Goal: Task Accomplishment & Management: Manage account settings

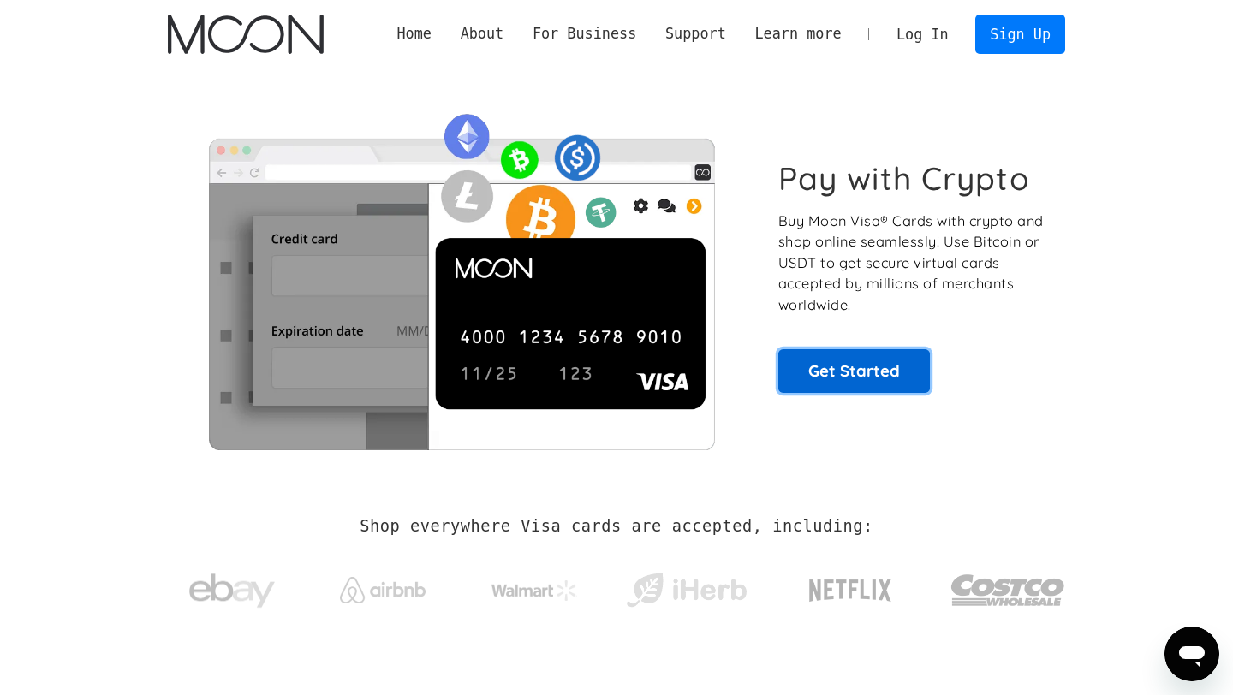
click at [890, 370] on link "Get Started" at bounding box center [854, 370] width 152 height 43
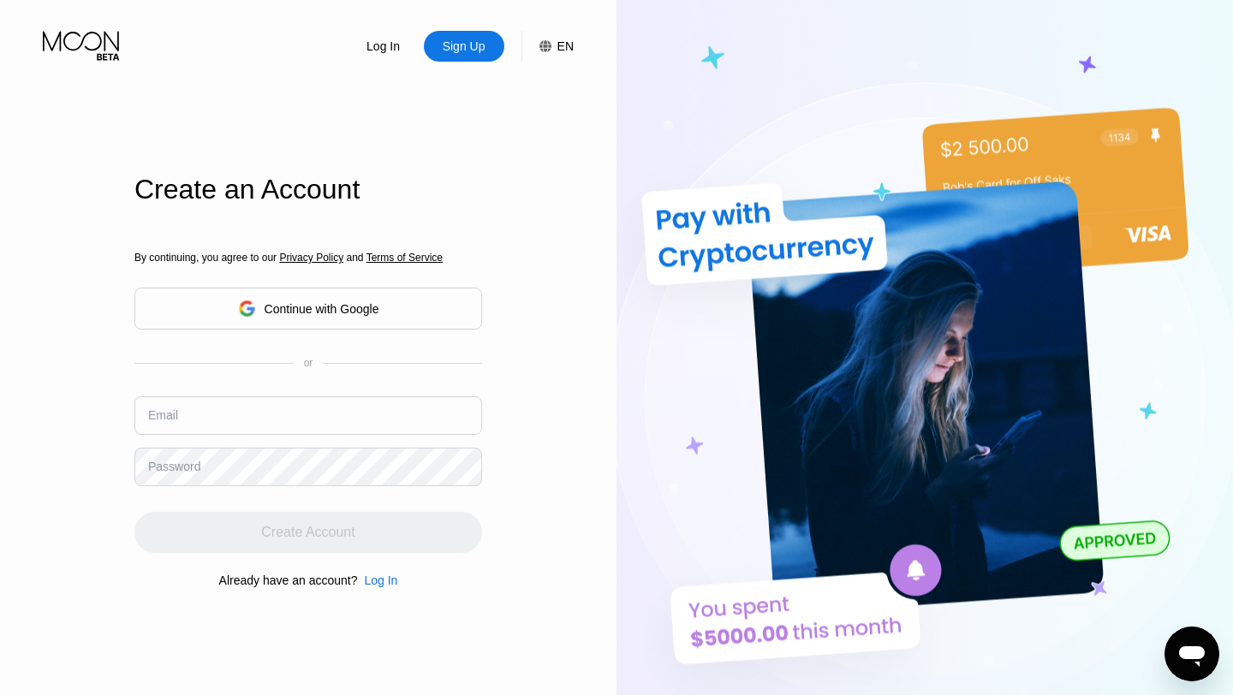
click at [235, 416] on input "text" at bounding box center [308, 415] width 348 height 39
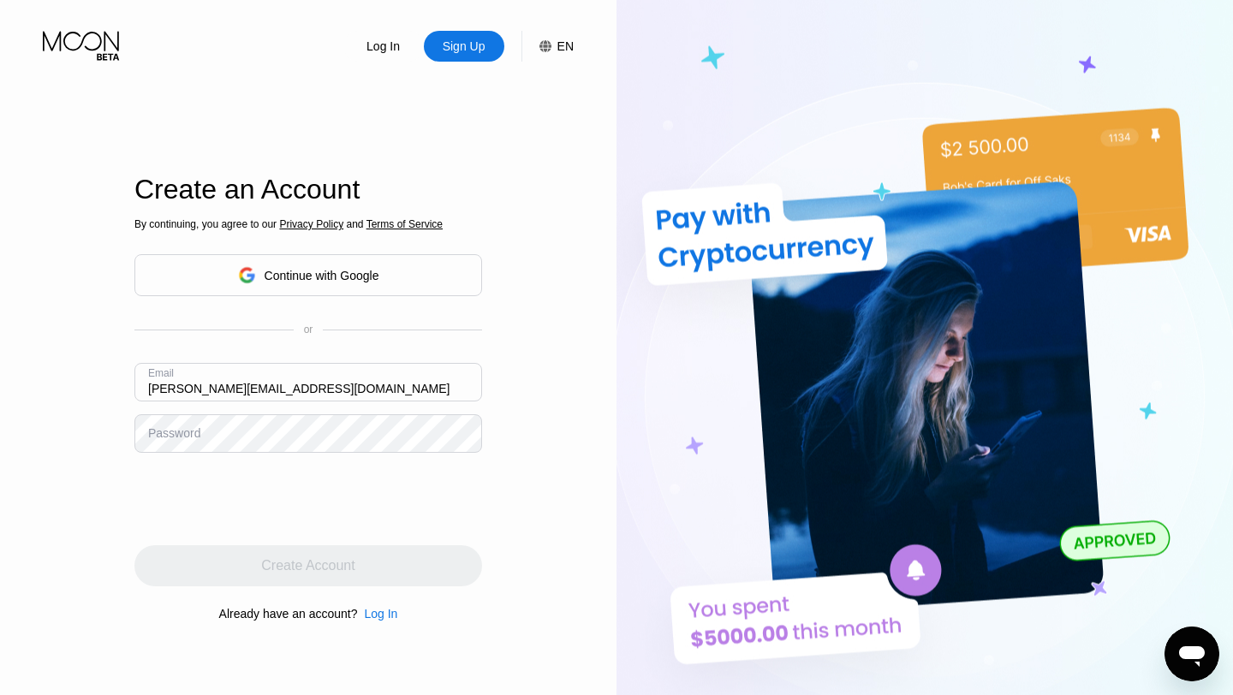
type input "[PERSON_NAME][EMAIL_ADDRESS][DOMAIN_NAME]"
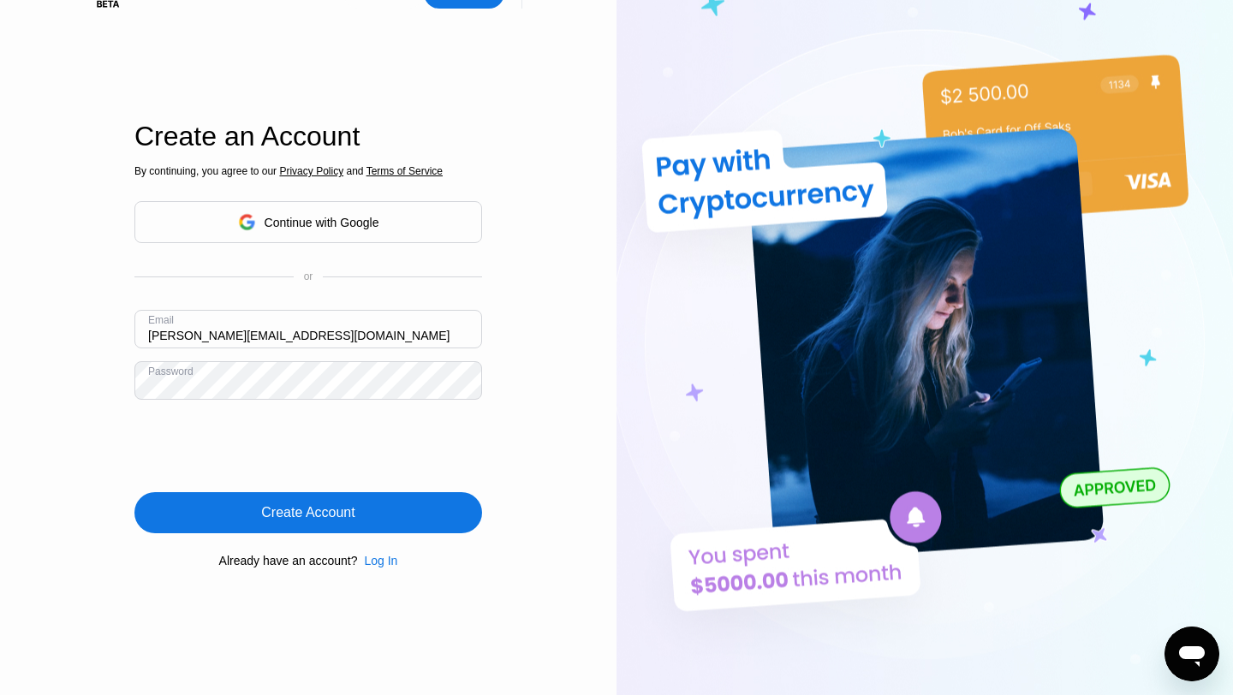
scroll to position [61, 0]
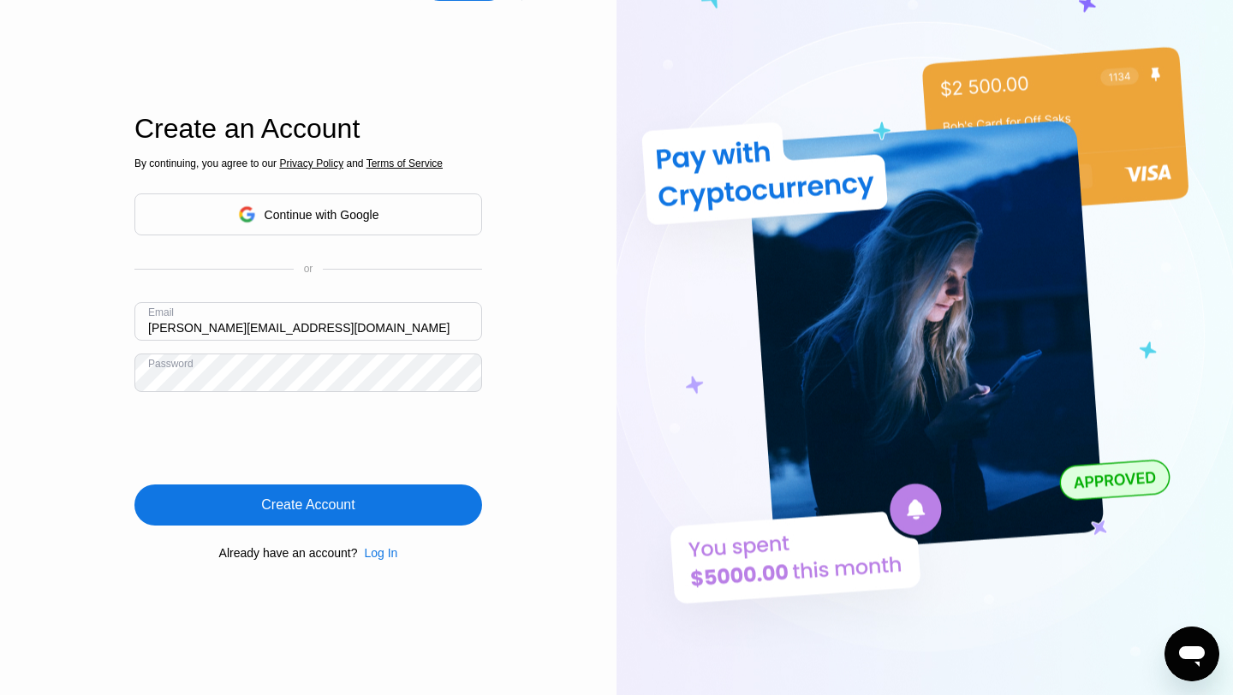
click at [318, 491] on div "Create Account" at bounding box center [308, 505] width 348 height 41
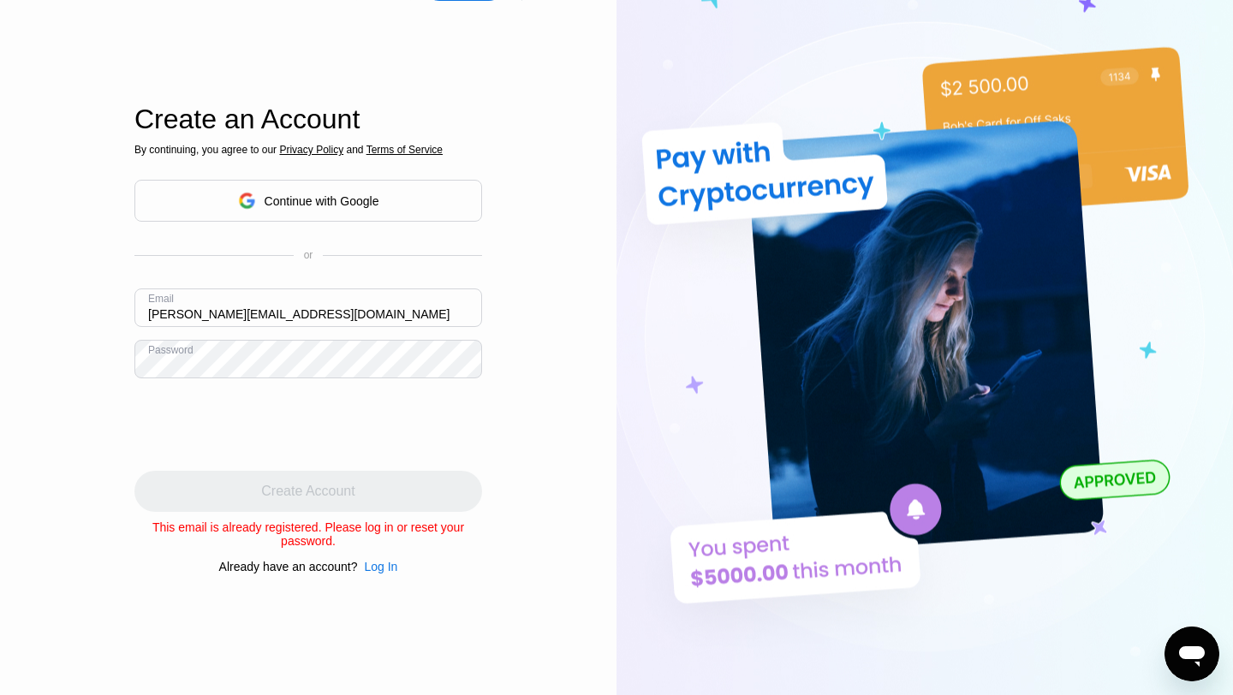
scroll to position [0, 0]
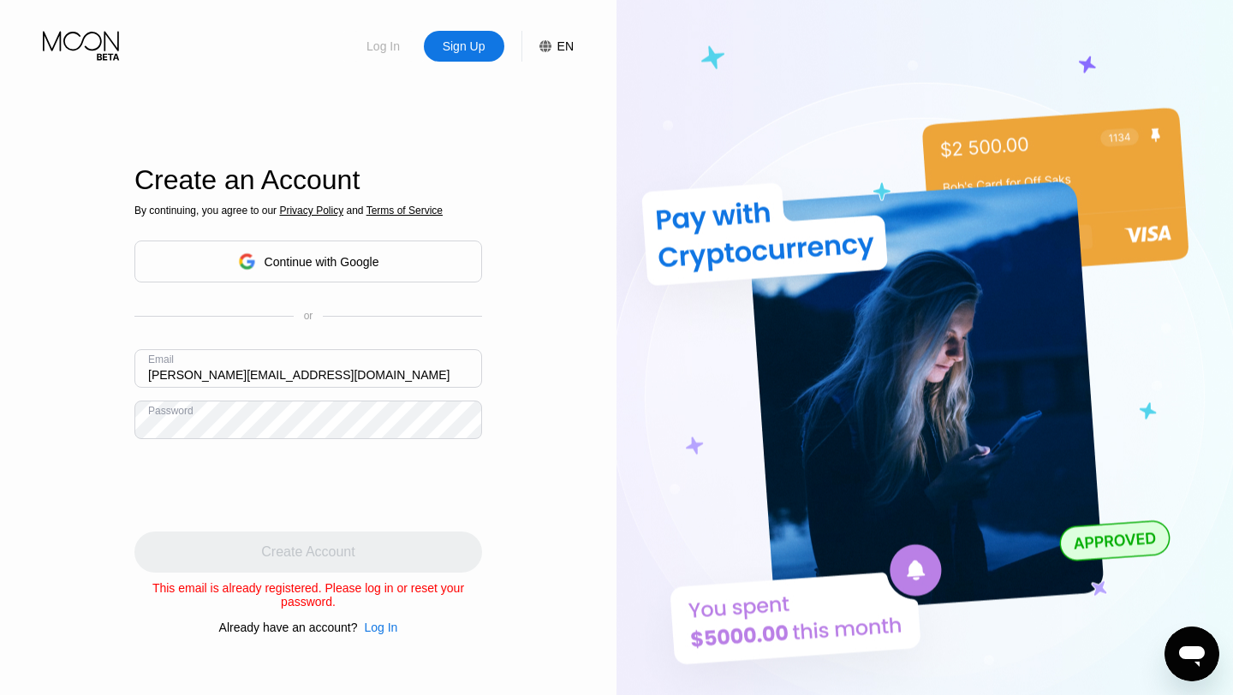
click at [387, 50] on div "Log In" at bounding box center [383, 46] width 37 height 17
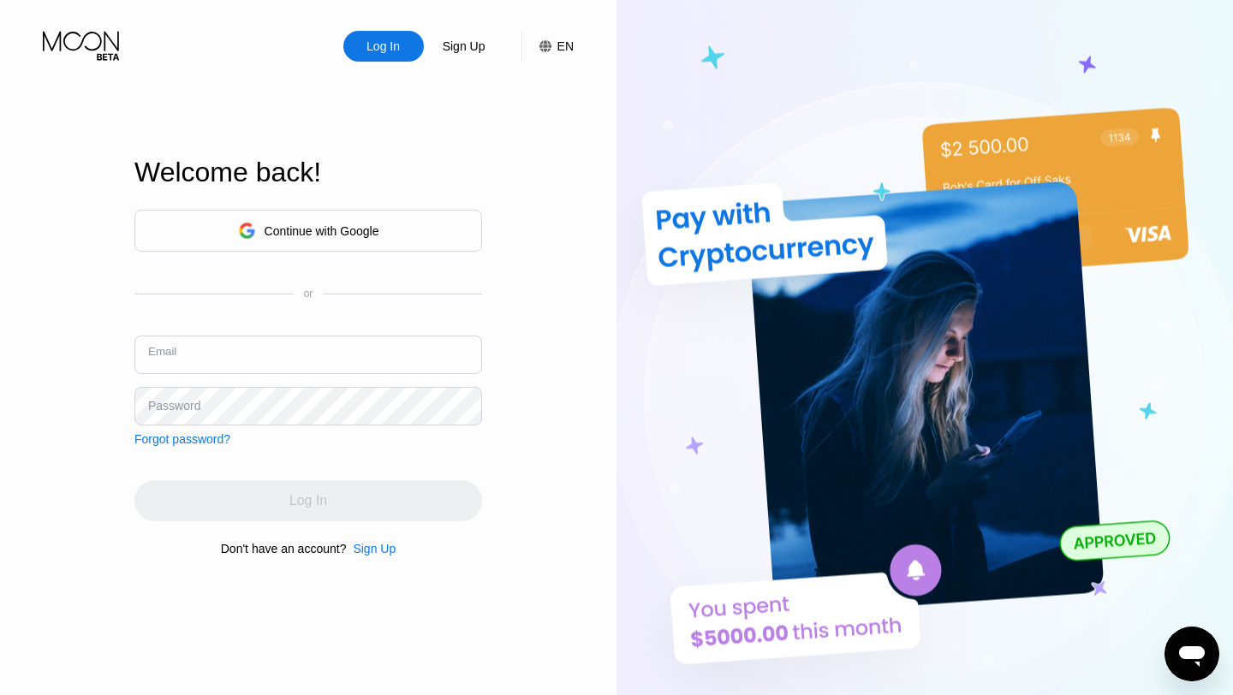
click at [235, 369] on input "text" at bounding box center [308, 355] width 348 height 39
click at [379, 43] on div "Log In" at bounding box center [383, 46] width 37 height 17
click at [217, 366] on input "text" at bounding box center [308, 355] width 348 height 39
type input "[PERSON_NAME][EMAIL_ADDRESS][DOMAIN_NAME]"
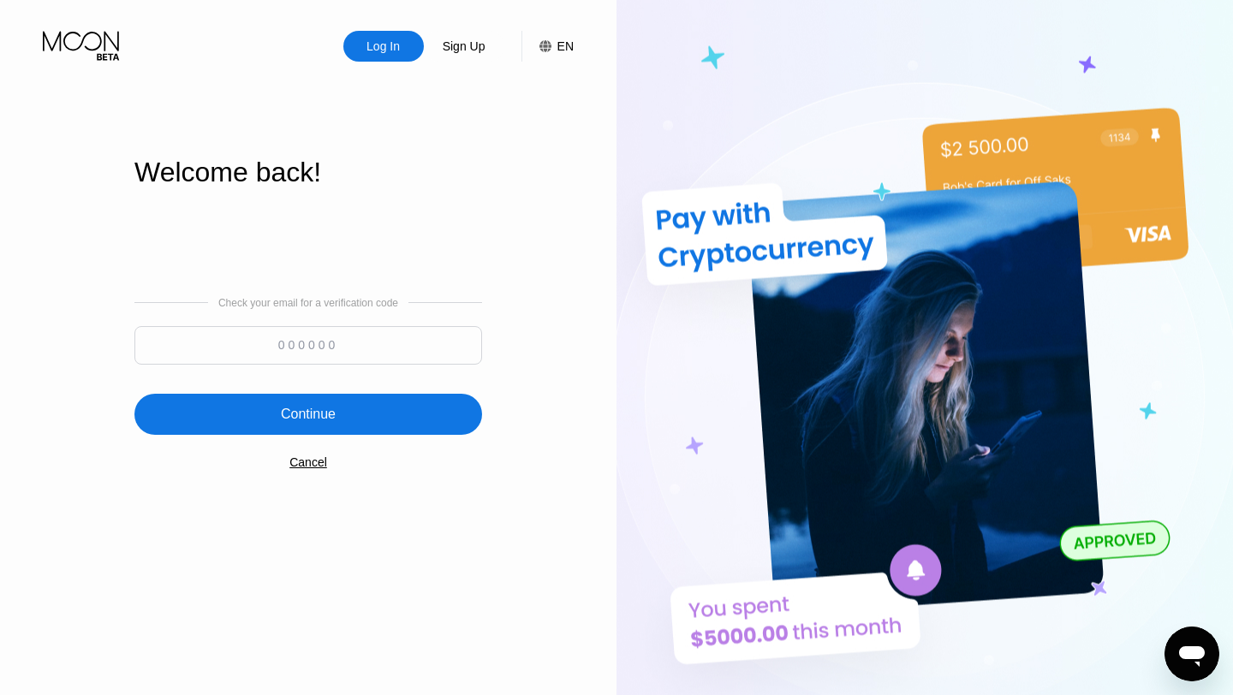
click at [257, 336] on input at bounding box center [308, 345] width 348 height 39
paste input "972316"
type input "972316"
click at [279, 417] on div "Continue" at bounding box center [308, 414] width 348 height 41
